Goal: Task Accomplishment & Management: Manage account settings

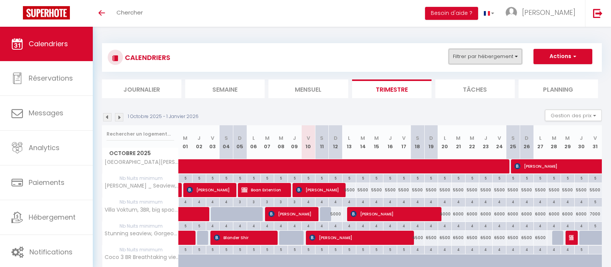
click at [498, 49] on button "Filtrer par hébergement" at bounding box center [485, 56] width 73 height 15
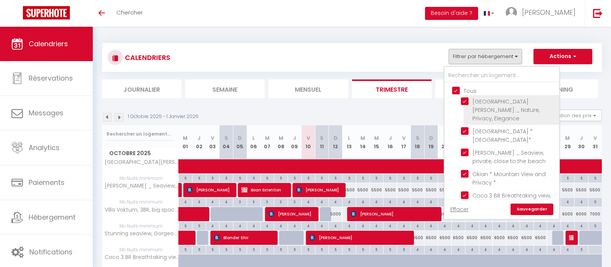
click at [470, 89] on input "Tous" at bounding box center [509, 90] width 115 height 8
checkbox input "false"
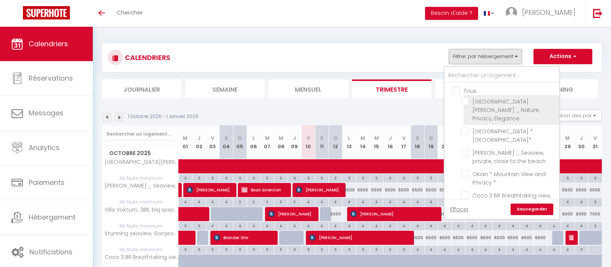
checkbox input "false"
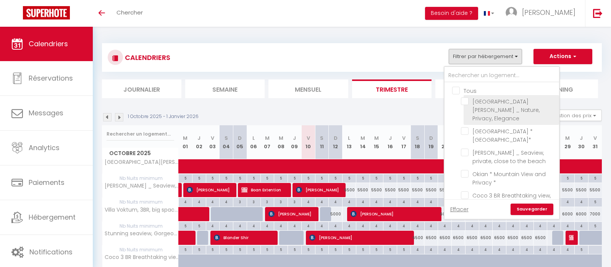
checkbox input "false"
click at [490, 108] on span "[GEOGRAPHIC_DATA][PERSON_NAME] _ Nature, Privacy, Elegance" at bounding box center [505, 110] width 67 height 24
click at [490, 105] on input "[GEOGRAPHIC_DATA][PERSON_NAME] _ Nature, Privacy, Elegance" at bounding box center [508, 101] width 95 height 8
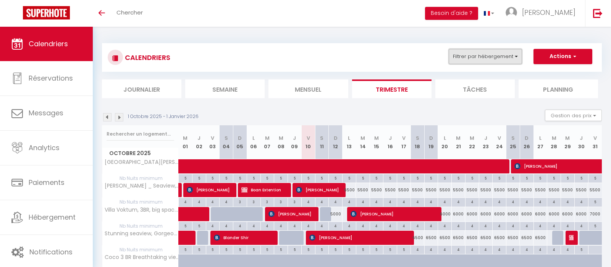
click at [480, 55] on button "Filtrer par hébergement" at bounding box center [485, 56] width 73 height 15
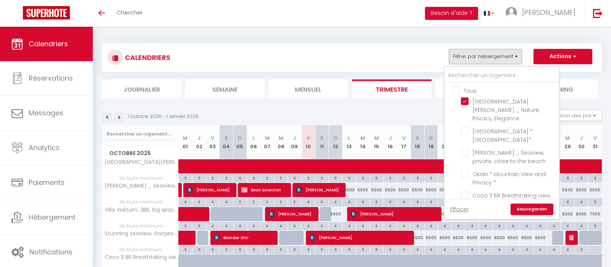
click at [537, 209] on link "Sauvegarder" at bounding box center [531, 208] width 43 height 11
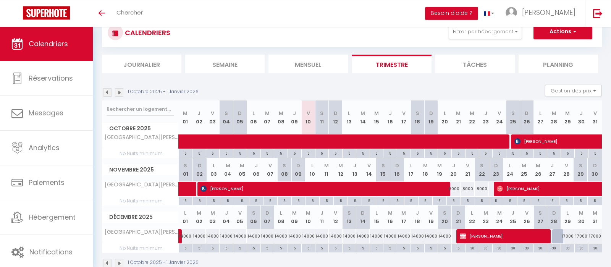
scroll to position [41, 0]
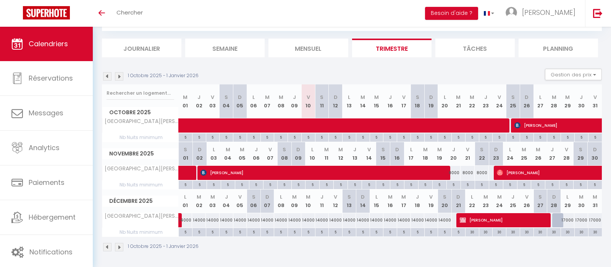
click at [122, 247] on img at bounding box center [119, 247] width 8 height 8
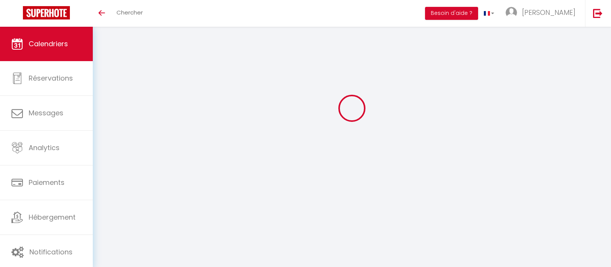
scroll to position [27, 0]
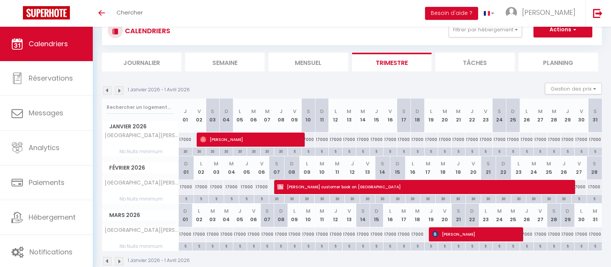
click at [106, 263] on img at bounding box center [107, 261] width 8 height 8
select select
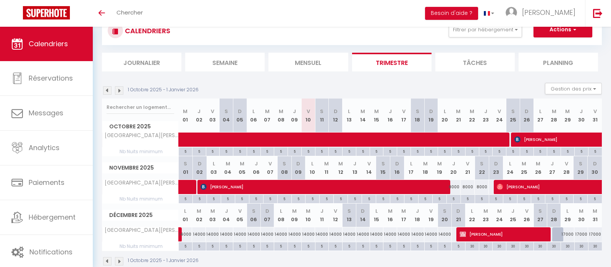
click at [558, 231] on div at bounding box center [559, 234] width 14 height 15
type input "19000"
select select "1"
type input "Dim 28 Décembre 2025"
type input "Lun 29 Décembre 2025"
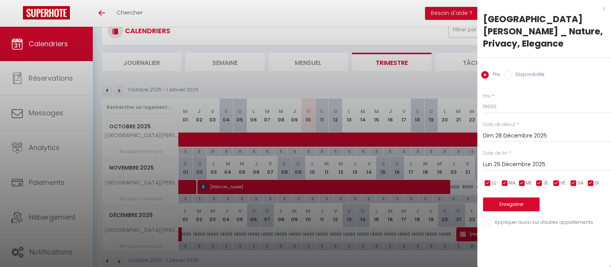
click at [516, 71] on label "Disponibilité" at bounding box center [527, 75] width 33 height 8
click at [511, 71] on input "Disponibilité" at bounding box center [508, 75] width 8 height 8
radio input "true"
radio input "false"
click at [519, 198] on button "Enregistrer" at bounding box center [511, 205] width 56 height 14
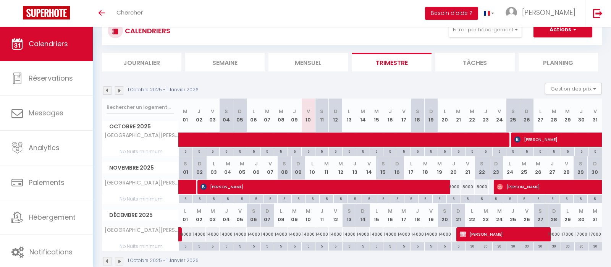
scroll to position [41, 0]
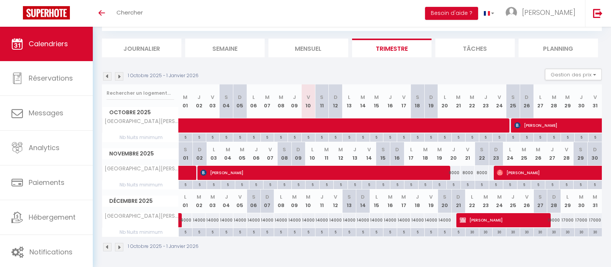
click at [555, 220] on div "19000" at bounding box center [554, 220] width 14 height 14
select select "1"
type input "Dim 28 Décembre 2025"
type input "Lun 29 Décembre 2025"
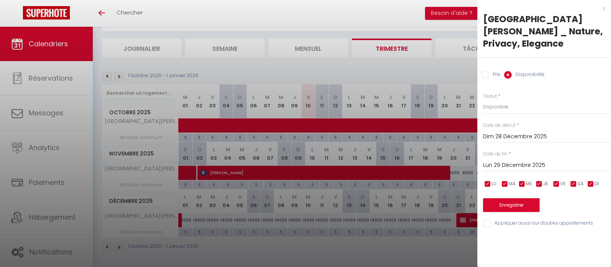
click at [496, 71] on label "Prix" at bounding box center [494, 75] width 11 height 8
click at [489, 71] on input "Prix" at bounding box center [485, 75] width 8 height 8
radio input "true"
radio input "false"
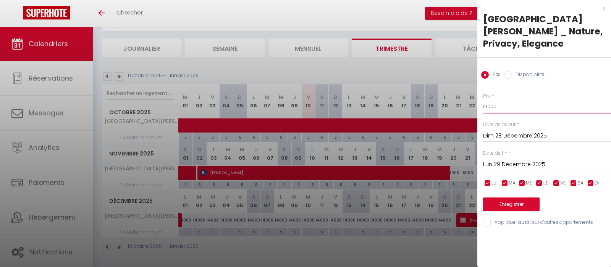
click at [509, 100] on input "19000" at bounding box center [547, 107] width 128 height 14
type input "32000"
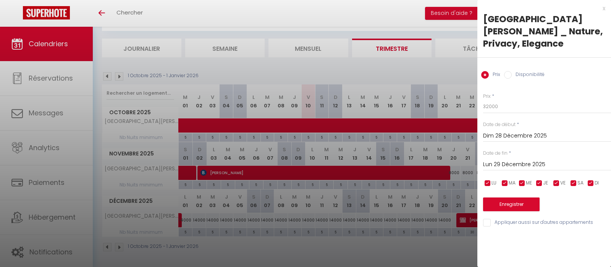
click at [503, 160] on input "Lun 29 Décembre 2025" at bounding box center [547, 165] width 128 height 10
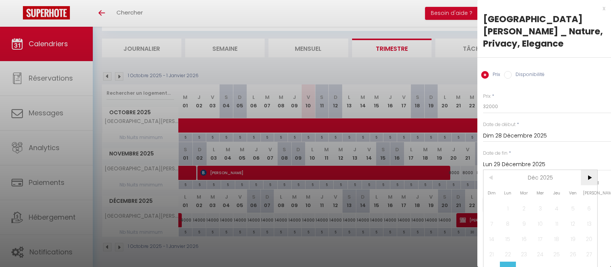
click at [587, 170] on span ">" at bounding box center [589, 177] width 16 height 15
click at [584, 200] on span "3" at bounding box center [589, 207] width 16 height 15
type input "[PERSON_NAME] 03 Janvier 2026"
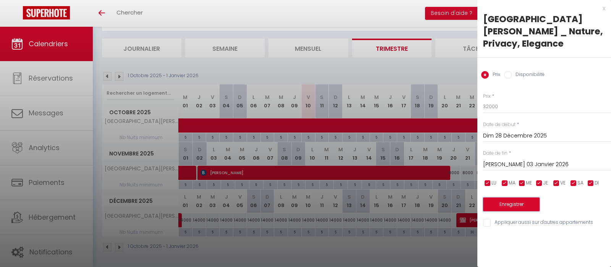
click at [529, 197] on button "Enregistrer" at bounding box center [511, 204] width 56 height 14
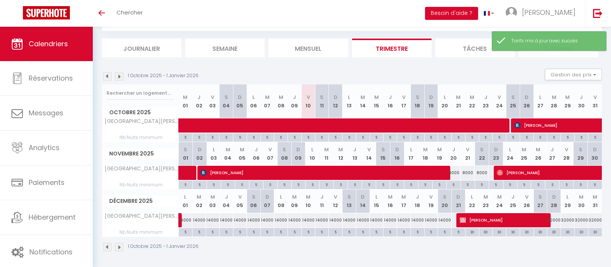
click at [122, 243] on img at bounding box center [119, 247] width 8 height 8
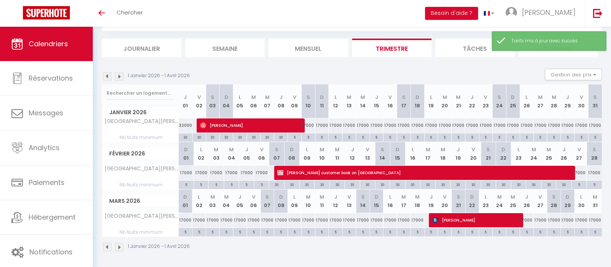
scroll to position [27, 0]
